Goal: Task Accomplishment & Management: Manage account settings

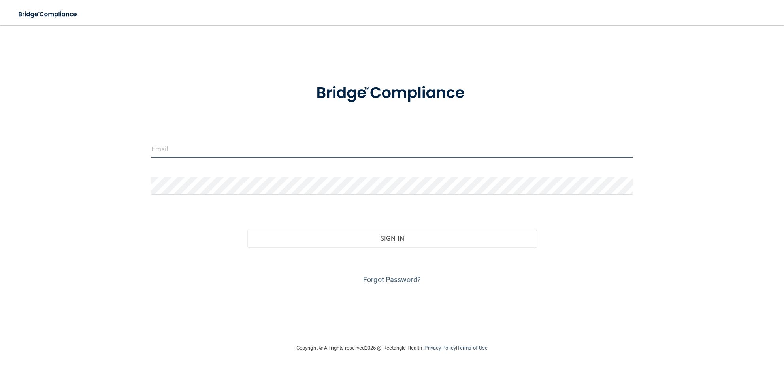
click at [179, 150] on input "email" at bounding box center [392, 149] width 482 height 18
type input "[EMAIL_ADDRESS][DOMAIN_NAME]"
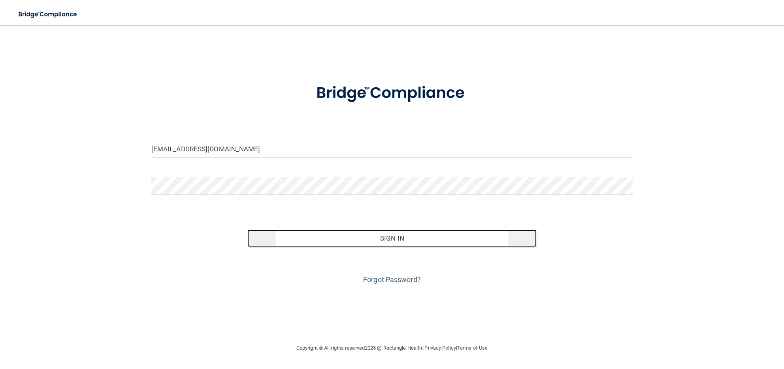
click at [376, 231] on button "Sign In" at bounding box center [391, 238] width 289 height 17
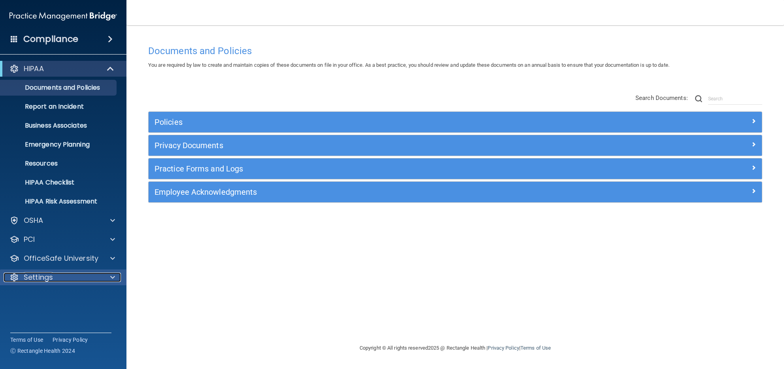
click at [111, 274] on span at bounding box center [112, 277] width 5 height 9
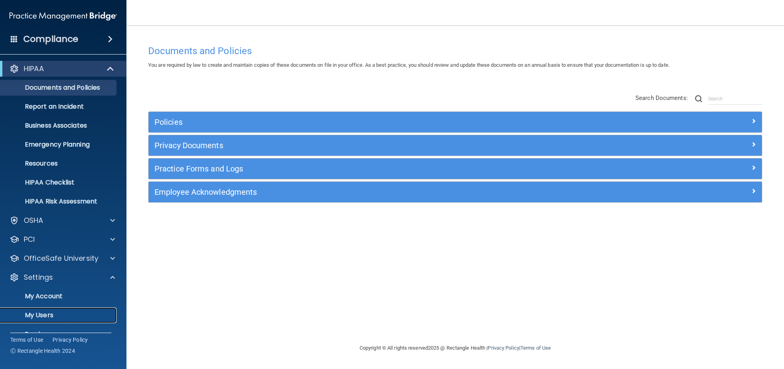
click at [49, 315] on p "My Users" at bounding box center [59, 315] width 108 height 8
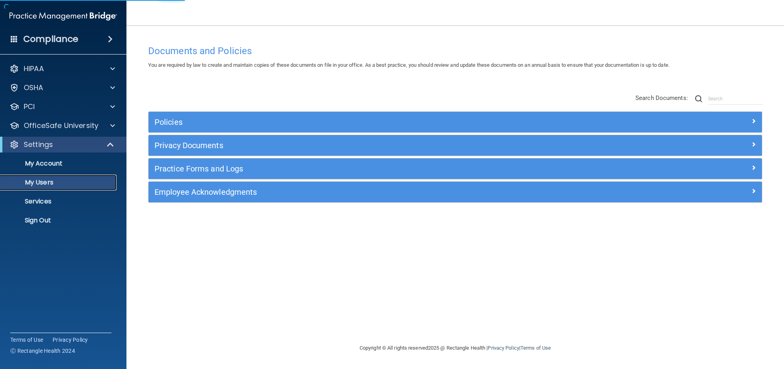
select select "20"
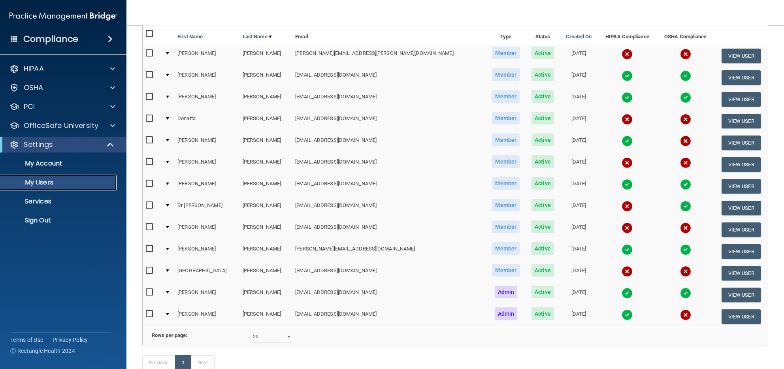
scroll to position [38, 0]
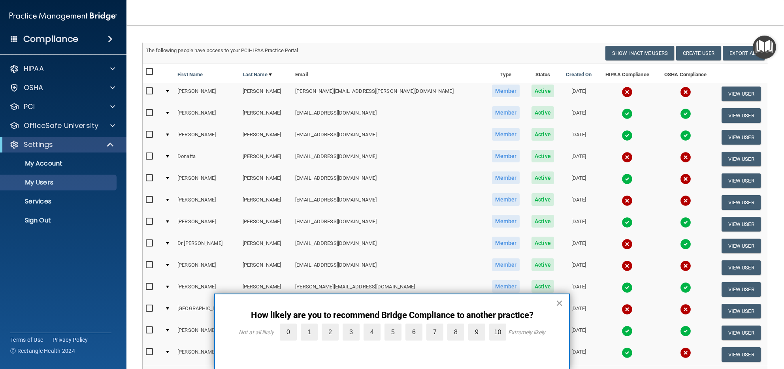
click at [561, 299] on button "×" at bounding box center [559, 303] width 8 height 13
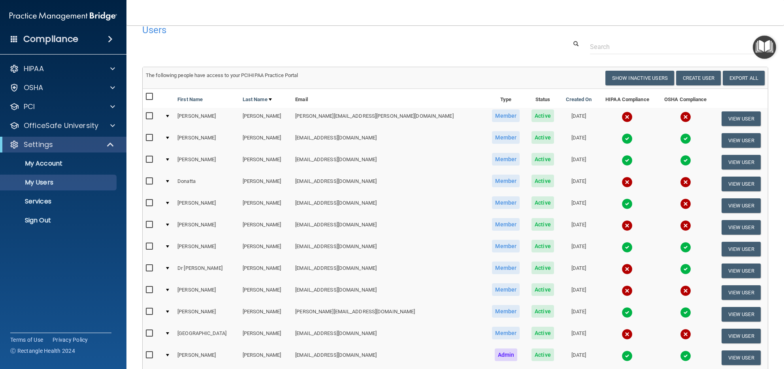
scroll to position [0, 0]
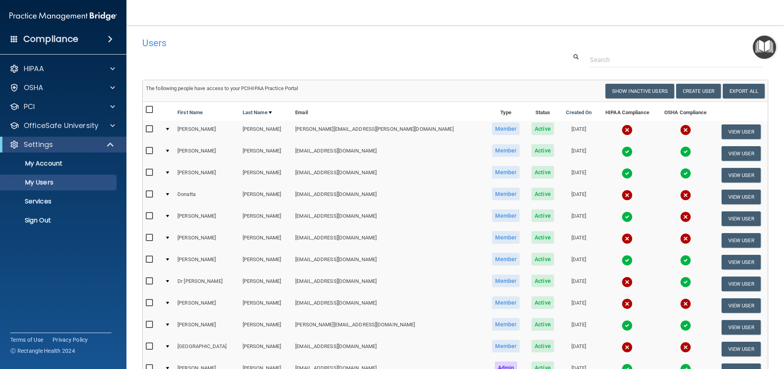
click at [621, 130] on img at bounding box center [626, 129] width 11 height 11
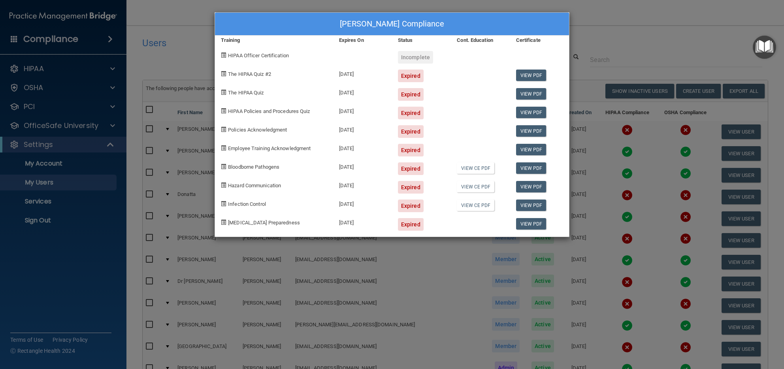
click at [613, 49] on div "[PERSON_NAME] Compliance Training Expires On Status Cont. Education Certificate…" at bounding box center [392, 184] width 784 height 369
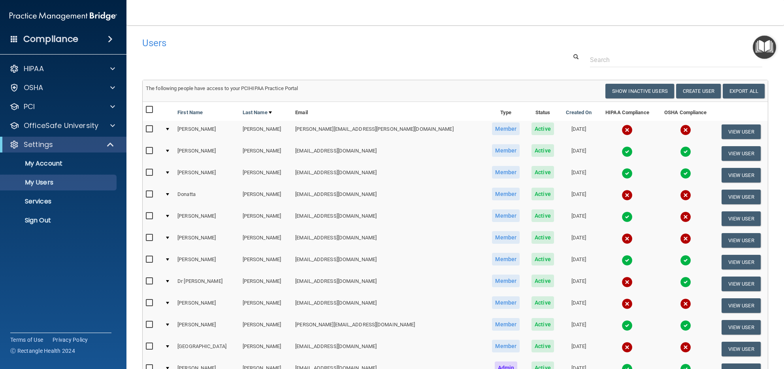
click at [621, 277] on img at bounding box center [626, 282] width 11 height 11
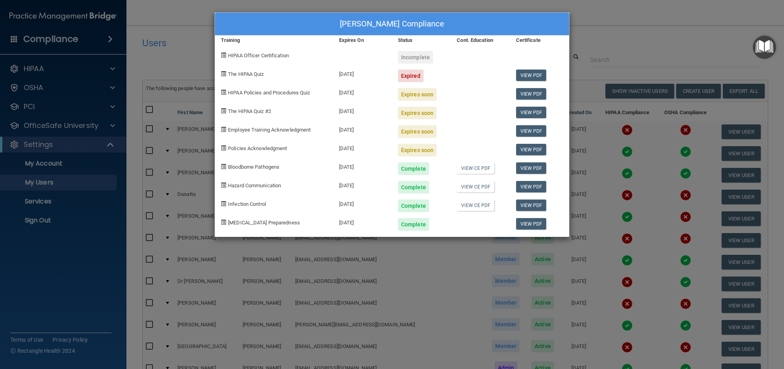
click at [642, 37] on div "[PERSON_NAME] Compliance Training Expires On Status Cont. Education Certificate…" at bounding box center [392, 184] width 784 height 369
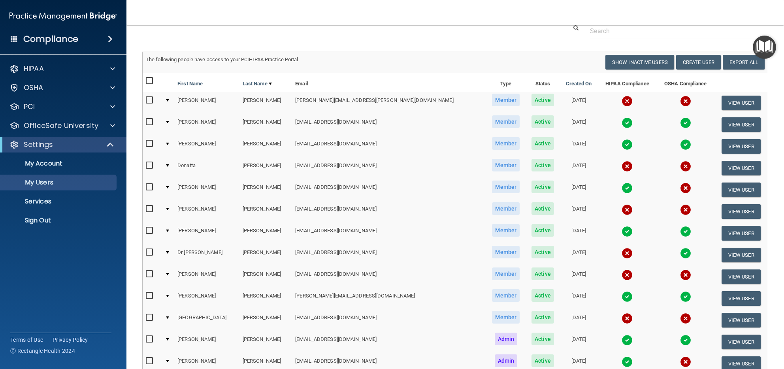
scroll to position [38, 0]
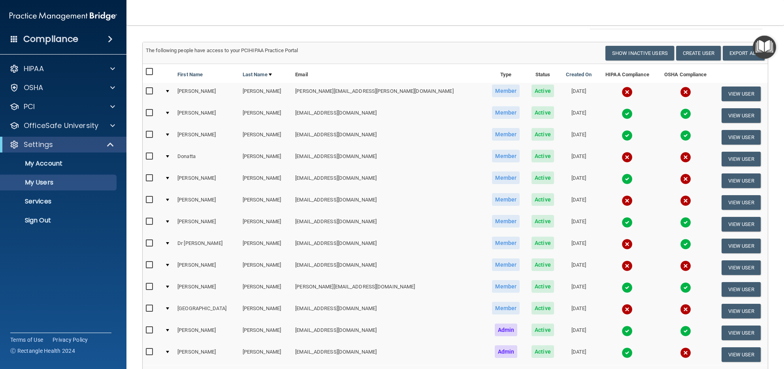
click at [621, 265] on img at bounding box center [626, 265] width 11 height 11
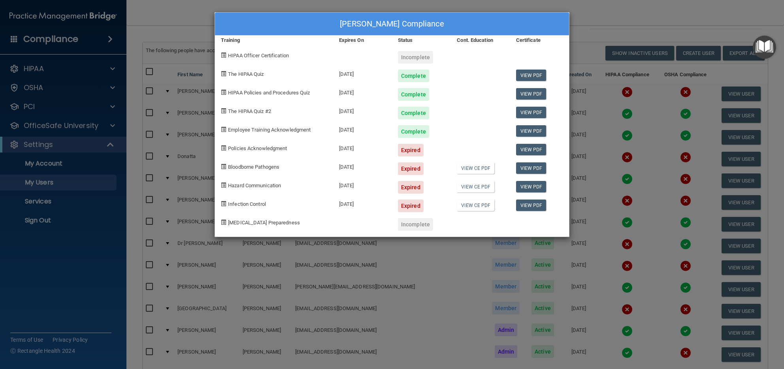
click at [606, 20] on div "[PERSON_NAME] Compliance Training Expires On Status Cont. Education Certificate…" at bounding box center [392, 184] width 784 height 369
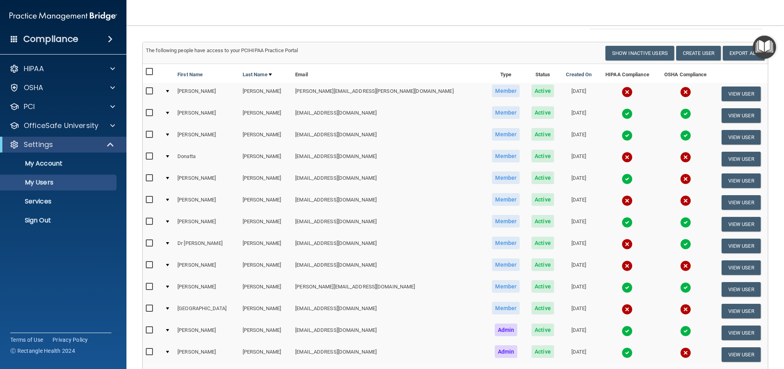
click at [621, 305] on img at bounding box center [626, 309] width 11 height 11
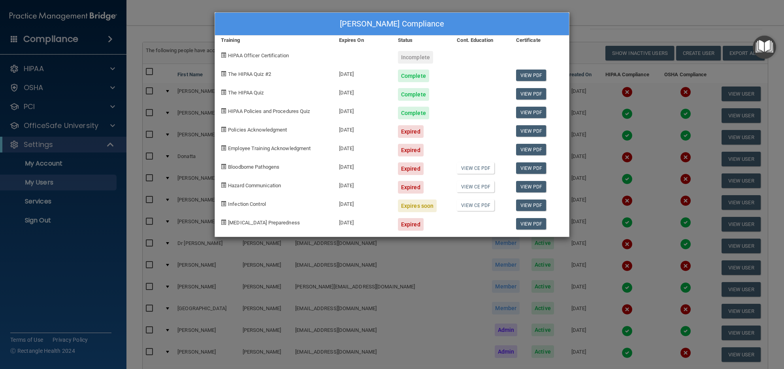
click at [613, 114] on div "[PERSON_NAME] Compliance Training Expires On Status Cont. Education Certificate…" at bounding box center [392, 184] width 784 height 369
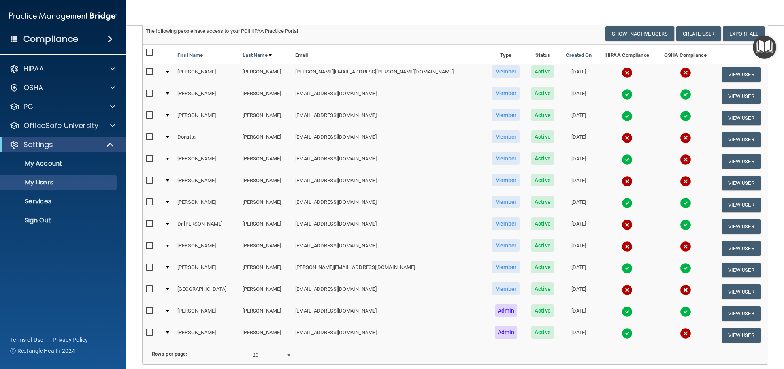
scroll to position [76, 0]
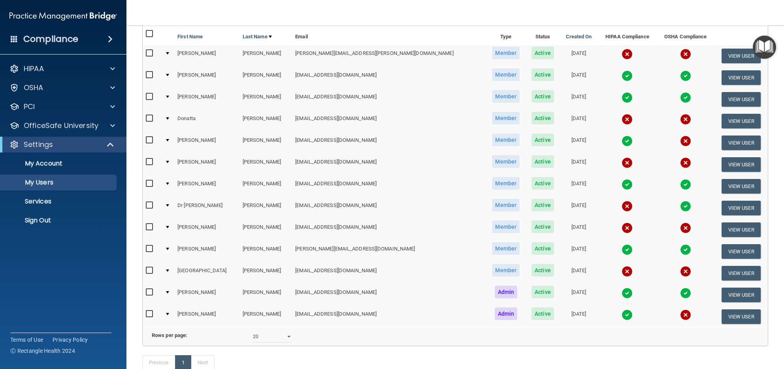
click at [621, 203] on img at bounding box center [626, 206] width 11 height 11
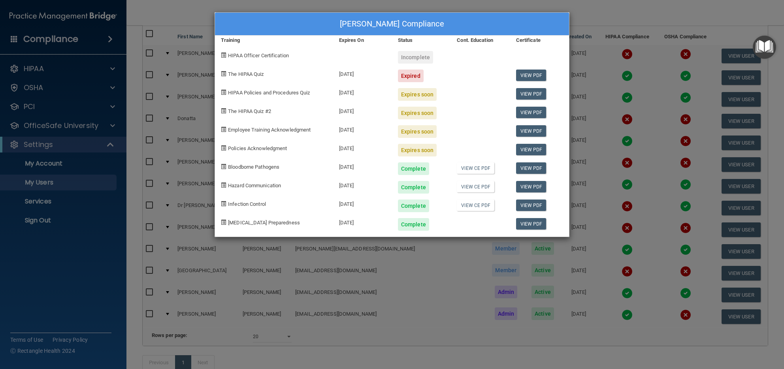
click at [610, 121] on div "[PERSON_NAME] Compliance Training Expires On Status Cont. Education Certificate…" at bounding box center [392, 184] width 784 height 369
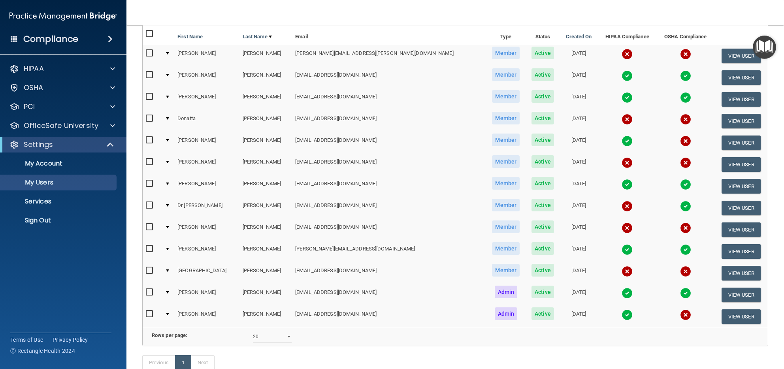
click at [621, 119] on img at bounding box center [626, 119] width 11 height 11
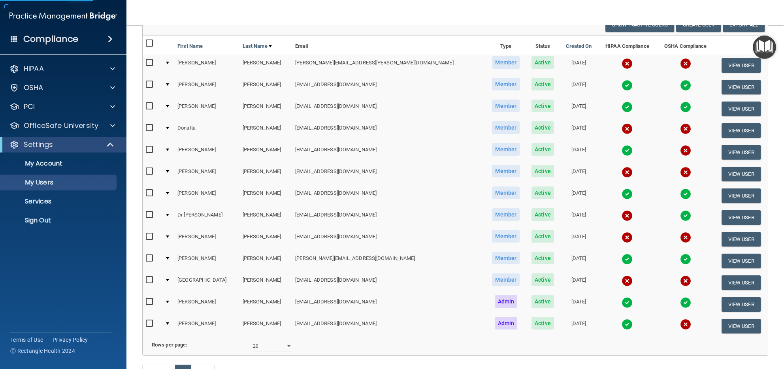
click at [621, 125] on img at bounding box center [626, 128] width 11 height 11
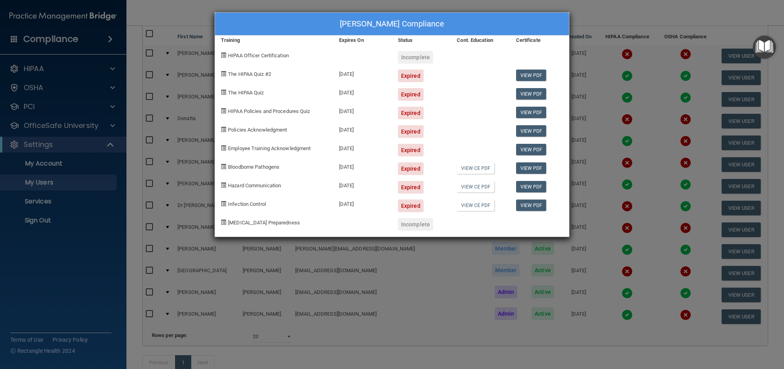
click at [612, 85] on div "[PERSON_NAME] Compliance Training Expires On Status Cont. Education Certificate…" at bounding box center [392, 184] width 784 height 369
click at [609, 73] on div "[PERSON_NAME] Compliance Training Expires On Status Cont. Education Certificate…" at bounding box center [392, 184] width 784 height 369
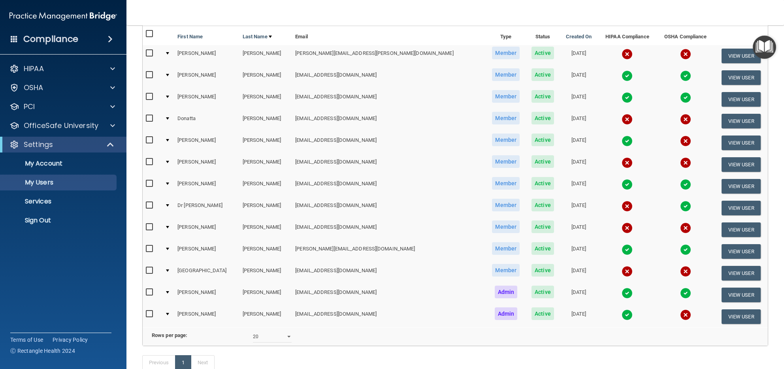
click at [680, 139] on img at bounding box center [685, 140] width 11 height 11
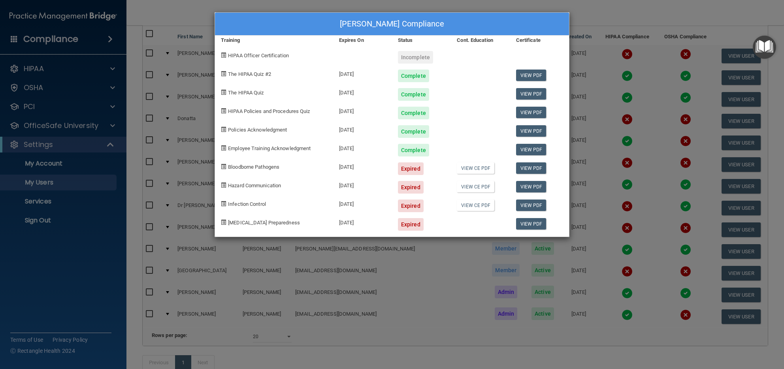
click at [594, 15] on div "[PERSON_NAME] Compliance Training Expires On Status Cont. Education Certificate…" at bounding box center [392, 184] width 784 height 369
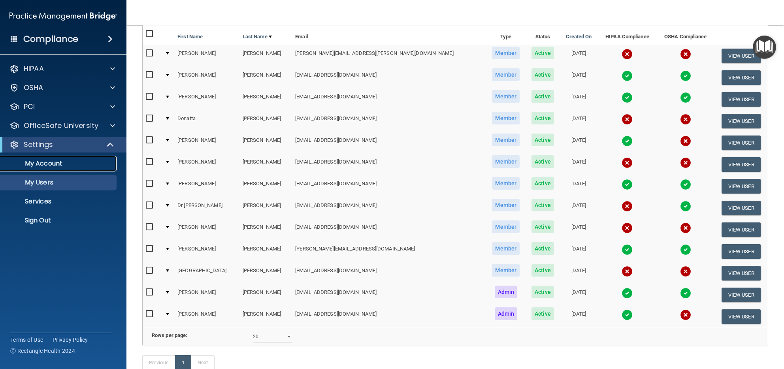
click at [62, 166] on p "My Account" at bounding box center [59, 164] width 108 height 8
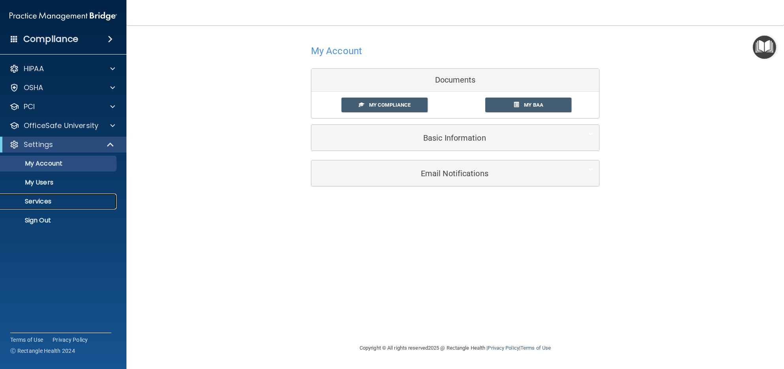
click at [50, 203] on p "Services" at bounding box center [59, 202] width 108 height 8
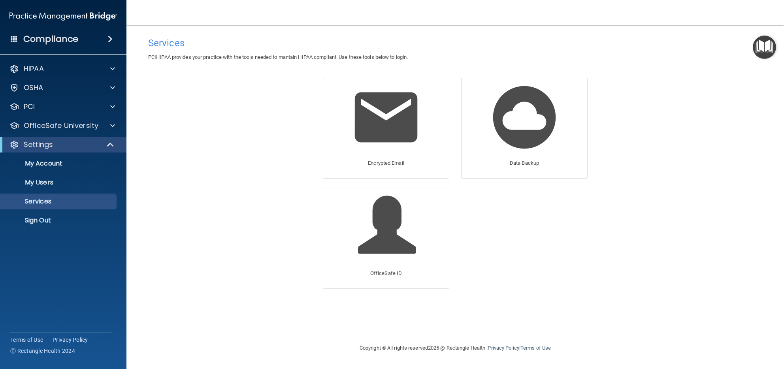
click at [61, 255] on accordion "HIPAA Documents and Policies Report an Incident Business Associates Emergency P…" at bounding box center [63, 162] width 127 height 209
click at [108, 140] on span at bounding box center [111, 144] width 7 height 9
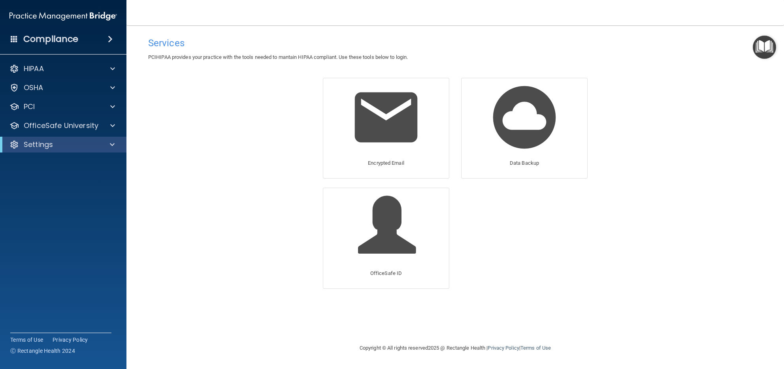
click at [194, 170] on div "Services PCIHIPAA provides your practice with the tools needed to mantain HIPAA…" at bounding box center [455, 184] width 626 height 302
click at [757, 46] on img "Open Resource Center" at bounding box center [763, 47] width 23 height 23
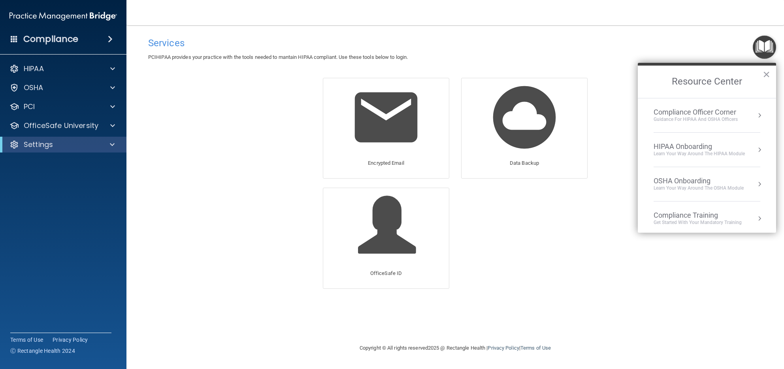
click at [718, 46] on h4 "Services" at bounding box center [455, 43] width 614 height 10
click at [765, 75] on button "×" at bounding box center [766, 74] width 8 height 13
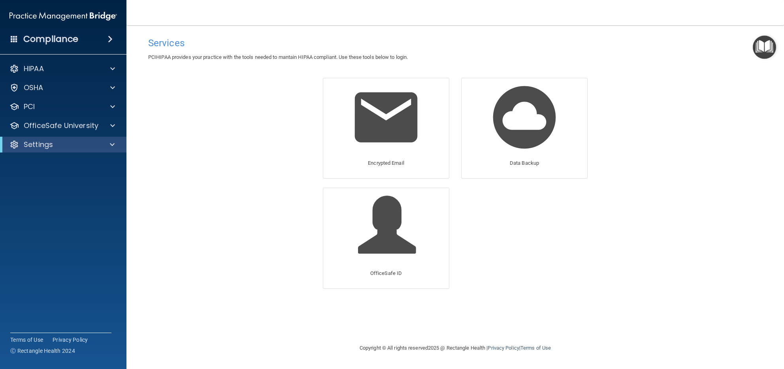
click at [173, 212] on div "Services PCIHIPAA provides your practice with the tools needed to mantain HIPAA…" at bounding box center [455, 184] width 626 height 302
click at [112, 121] on span at bounding box center [112, 125] width 5 height 9
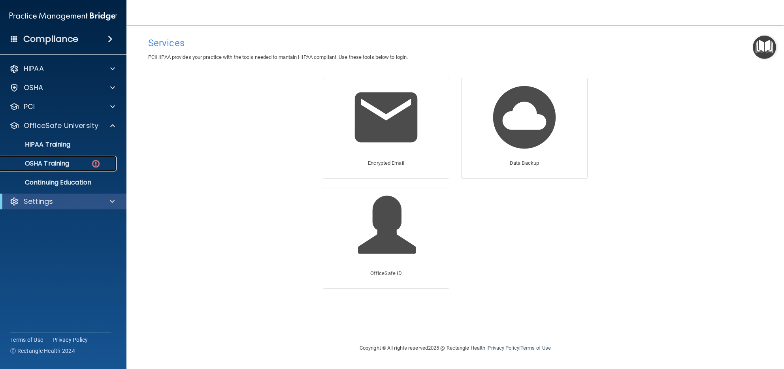
click at [68, 162] on p "OSHA Training" at bounding box center [37, 164] width 64 height 8
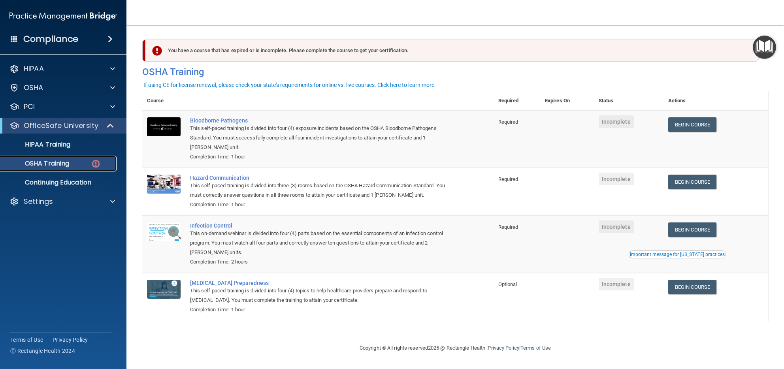
click at [68, 162] on p "OSHA Training" at bounding box center [37, 164] width 64 height 8
click at [105, 126] on div at bounding box center [110, 125] width 19 height 9
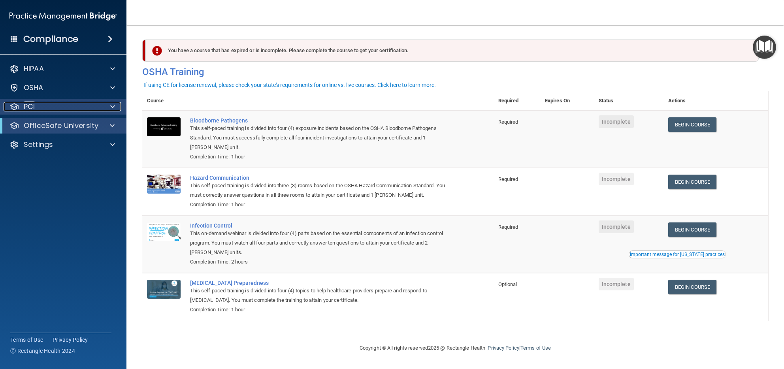
click at [115, 107] on span at bounding box center [112, 106] width 5 height 9
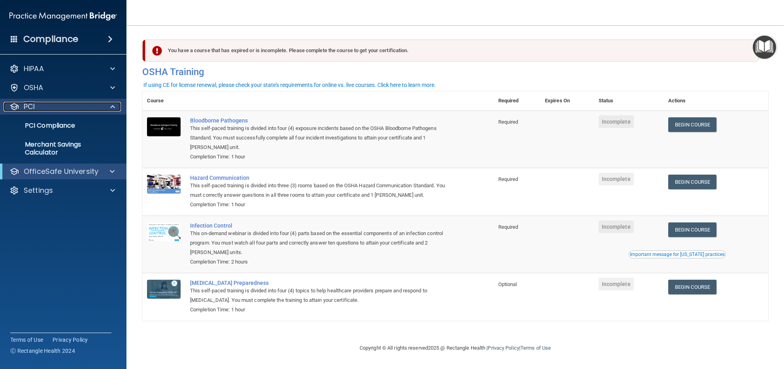
click at [115, 107] on span at bounding box center [112, 106] width 5 height 9
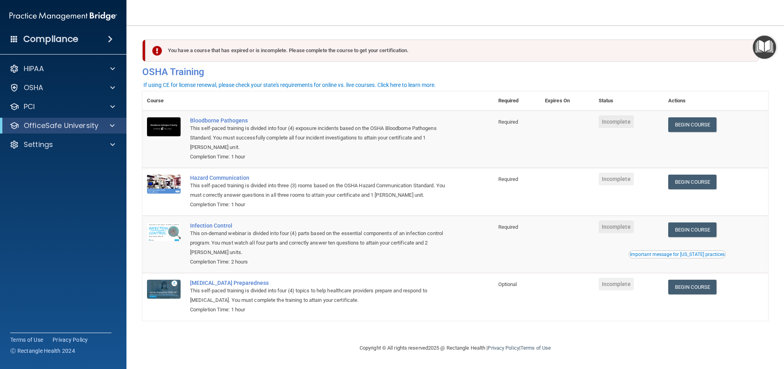
click at [70, 211] on accordion "HIPAA Documents and Policies Report an Incident Business Associates Emergency P…" at bounding box center [63, 162] width 127 height 209
click at [88, 218] on accordion "HIPAA Documents and Policies Report an Incident Business Associates Emergency P…" at bounding box center [63, 162] width 127 height 209
